Goal: Task Accomplishment & Management: Use online tool/utility

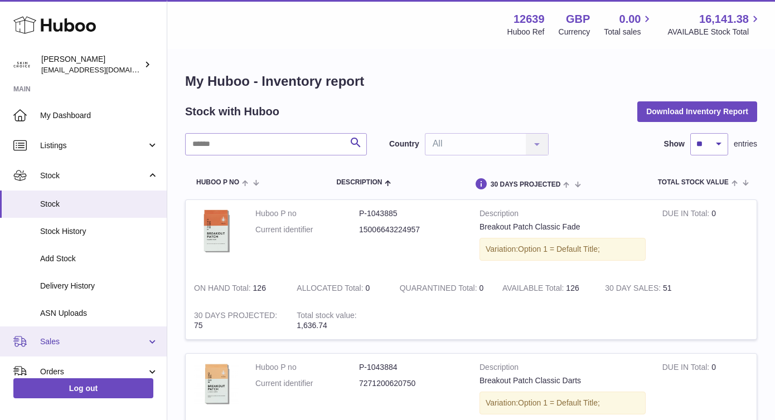
scroll to position [149, 0]
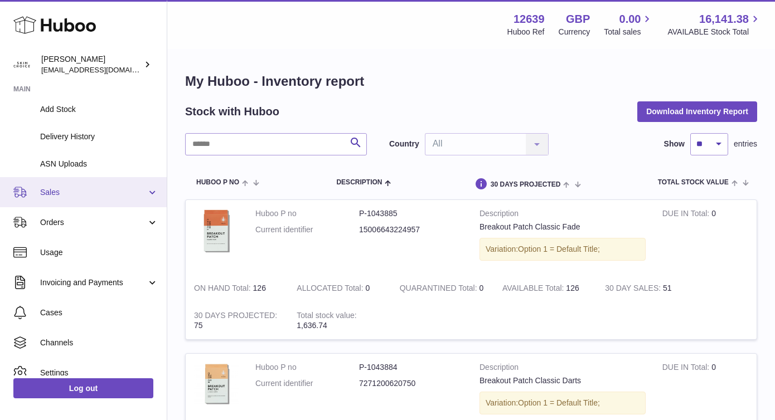
click at [121, 193] on span "Sales" at bounding box center [93, 192] width 106 height 11
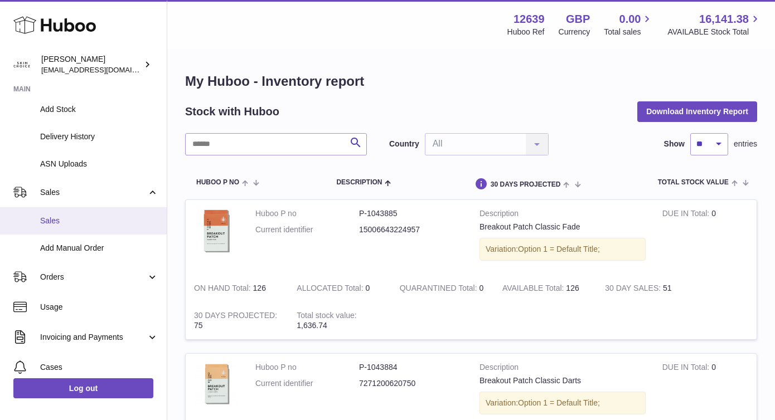
click at [119, 215] on link "Sales" at bounding box center [83, 220] width 167 height 27
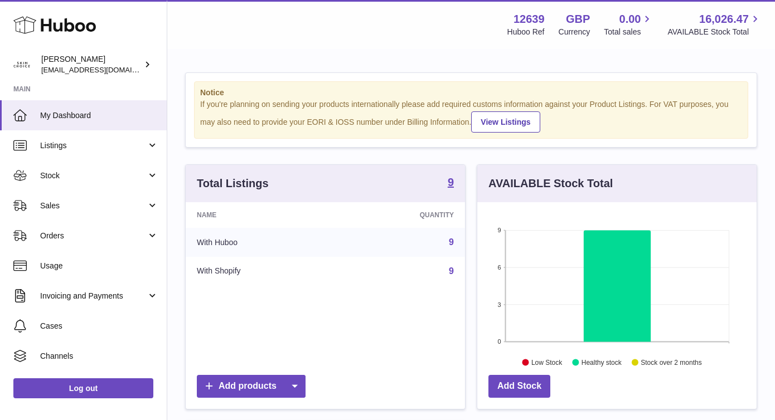
scroll to position [174, 279]
click at [106, 213] on link "Sales" at bounding box center [83, 206] width 167 height 30
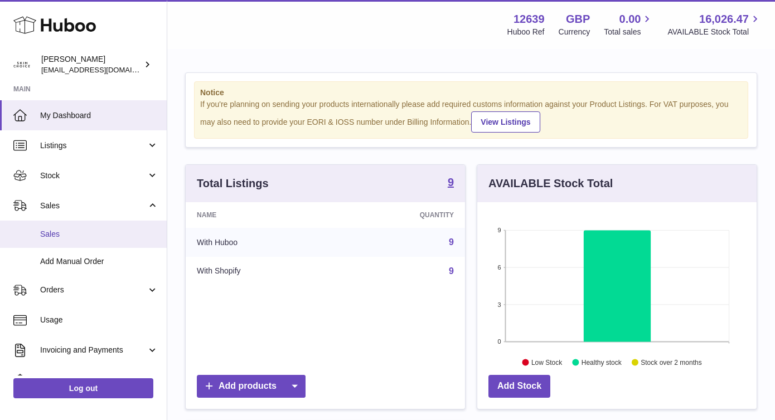
click at [102, 231] on span "Sales" at bounding box center [99, 234] width 118 height 11
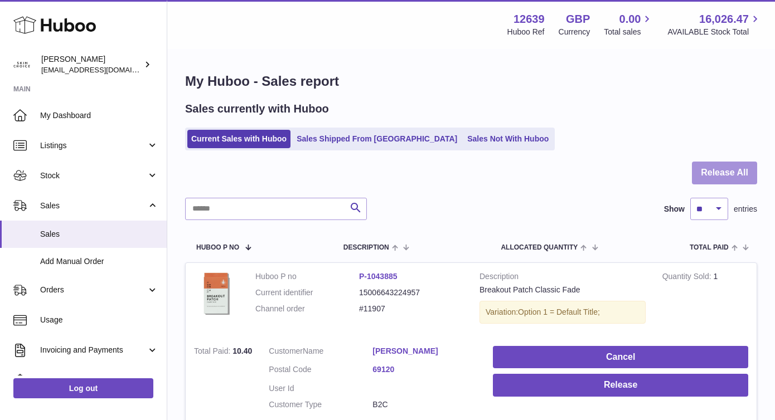
click at [728, 176] on button "Release All" at bounding box center [724, 173] width 65 height 23
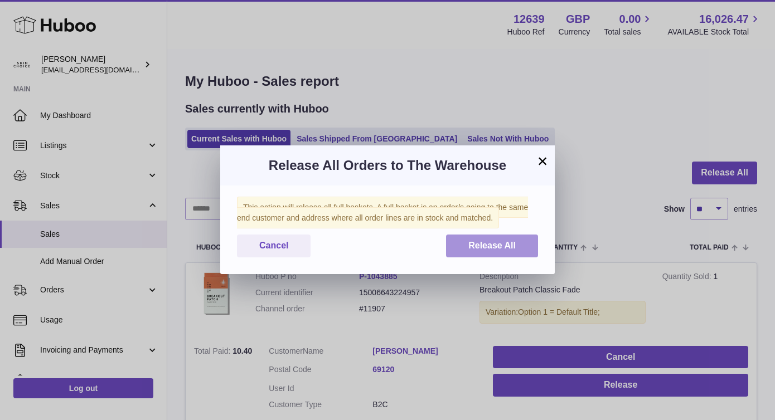
click at [509, 246] on span "Release All" at bounding box center [491, 245] width 47 height 9
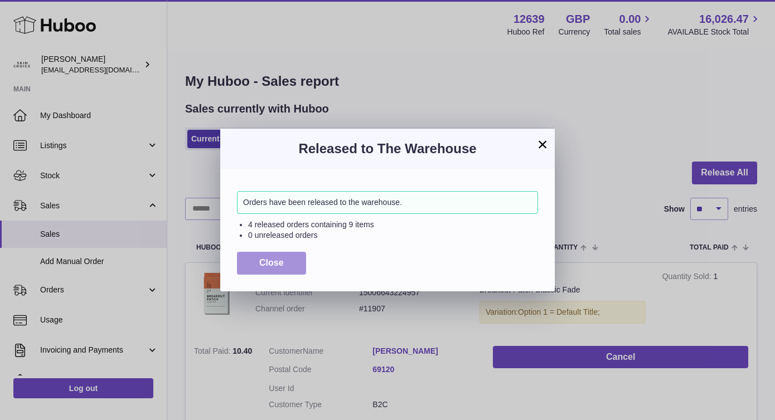
click at [271, 258] on span "Close" at bounding box center [271, 262] width 25 height 9
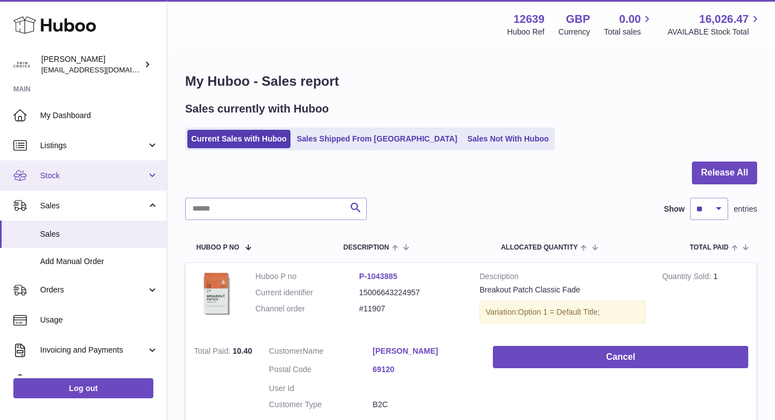
click at [105, 178] on span "Stock" at bounding box center [93, 176] width 106 height 11
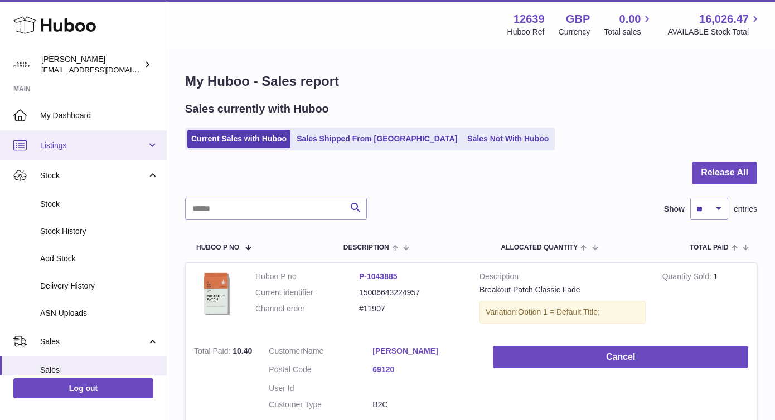
click at [115, 141] on span "Listings" at bounding box center [93, 145] width 106 height 11
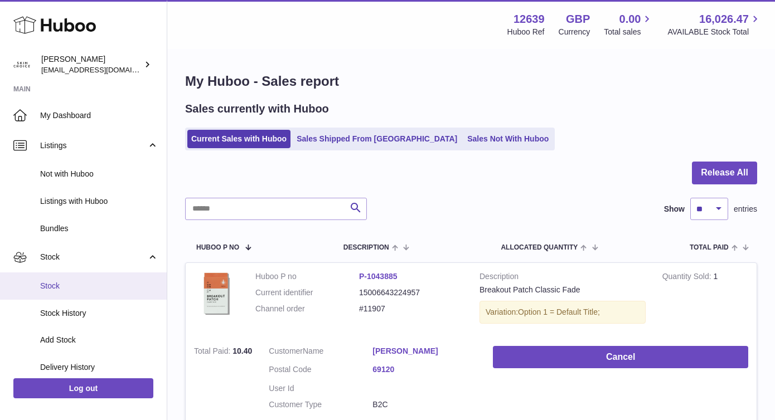
click at [101, 286] on span "Stock" at bounding box center [99, 286] width 118 height 11
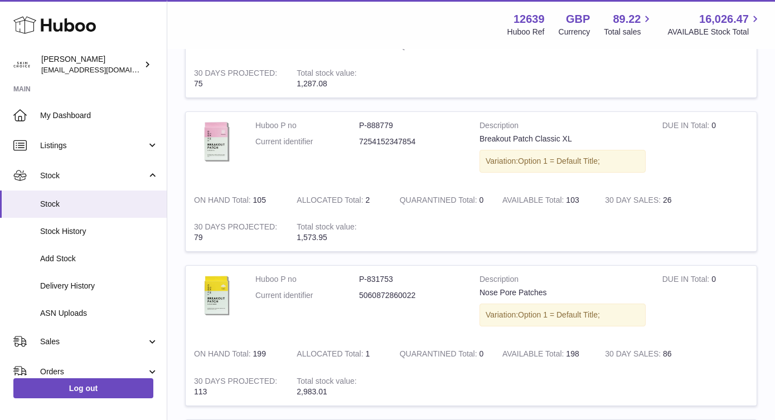
scroll to position [684, 0]
